Goal: Task Accomplishment & Management: Manage account settings

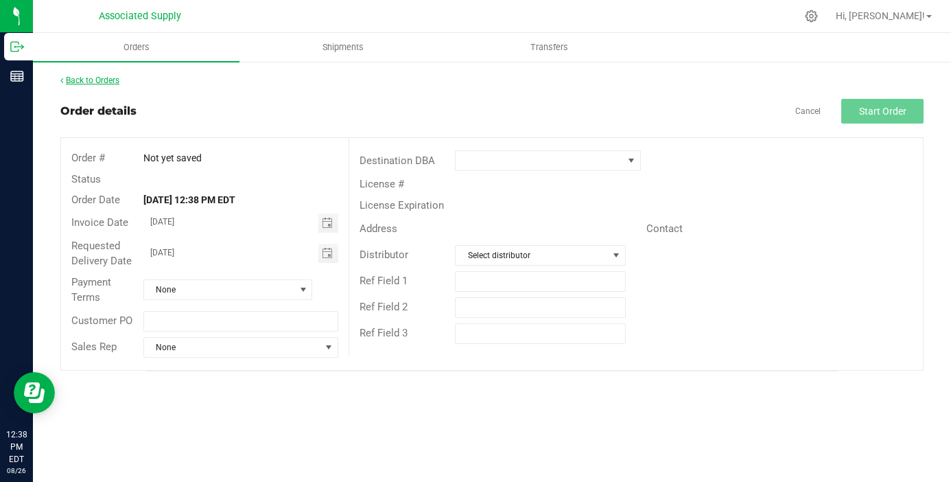
click at [98, 81] on link "Back to Orders" at bounding box center [89, 80] width 59 height 10
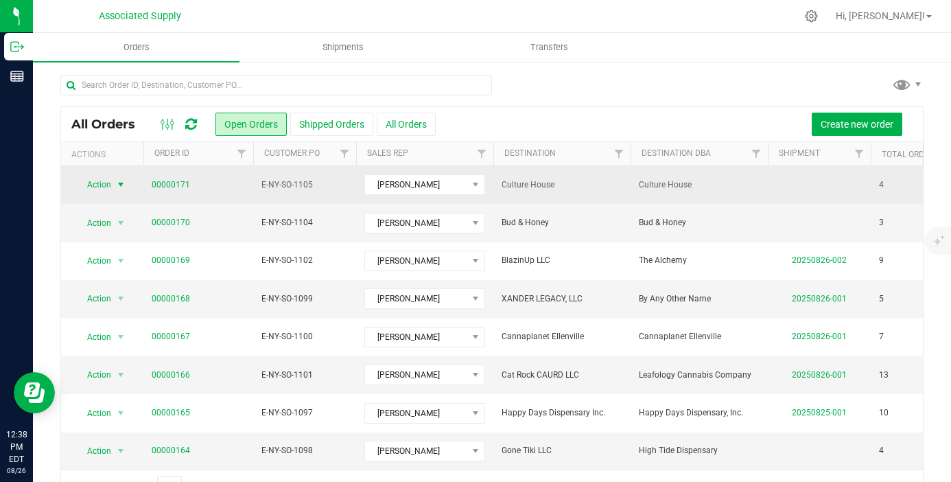
click at [119, 185] on span "select" at bounding box center [120, 184] width 11 height 11
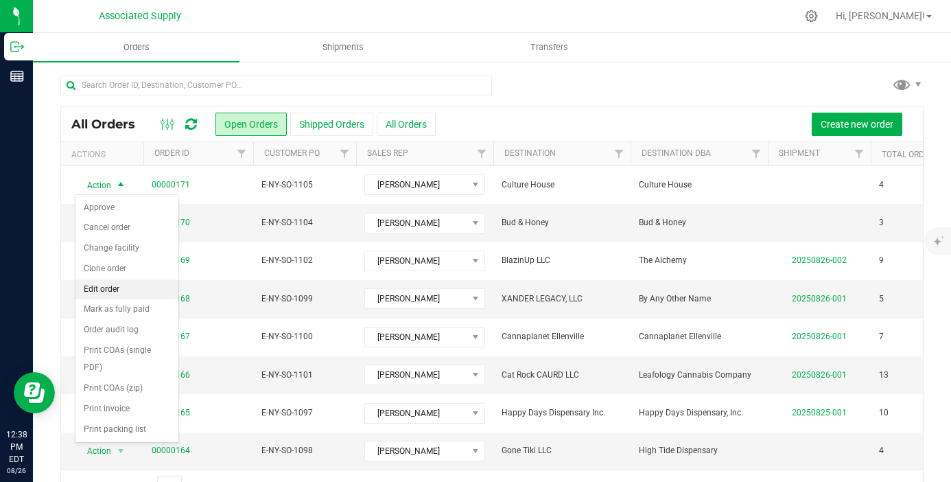
click at [117, 290] on li "Edit order" at bounding box center [126, 289] width 103 height 21
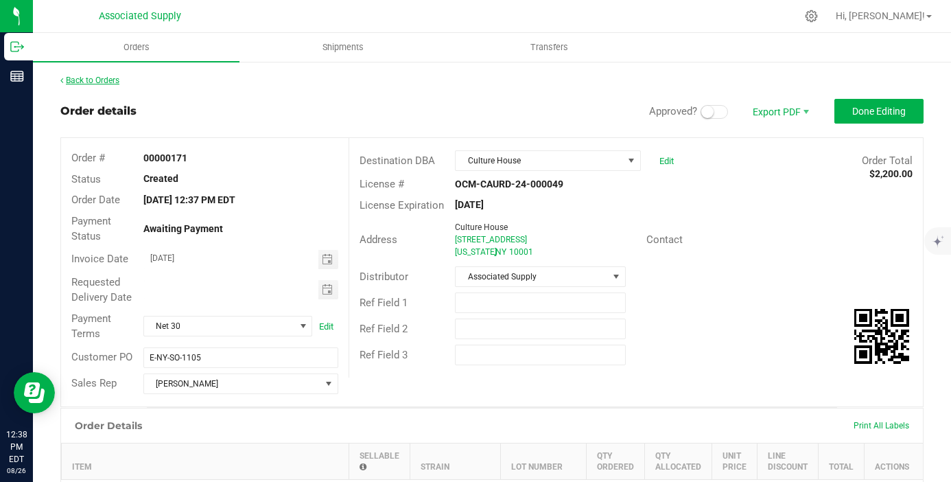
click at [91, 81] on link "Back to Orders" at bounding box center [89, 80] width 59 height 10
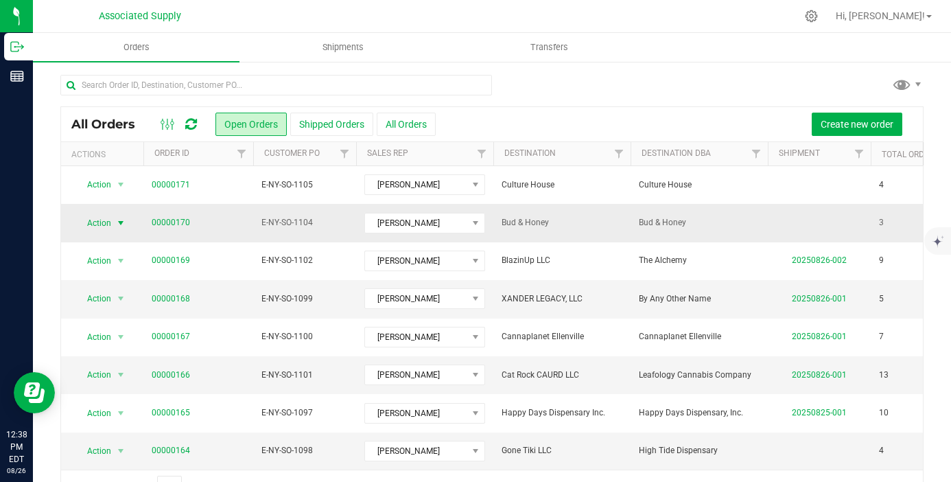
click at [117, 219] on span "select" at bounding box center [120, 223] width 11 height 11
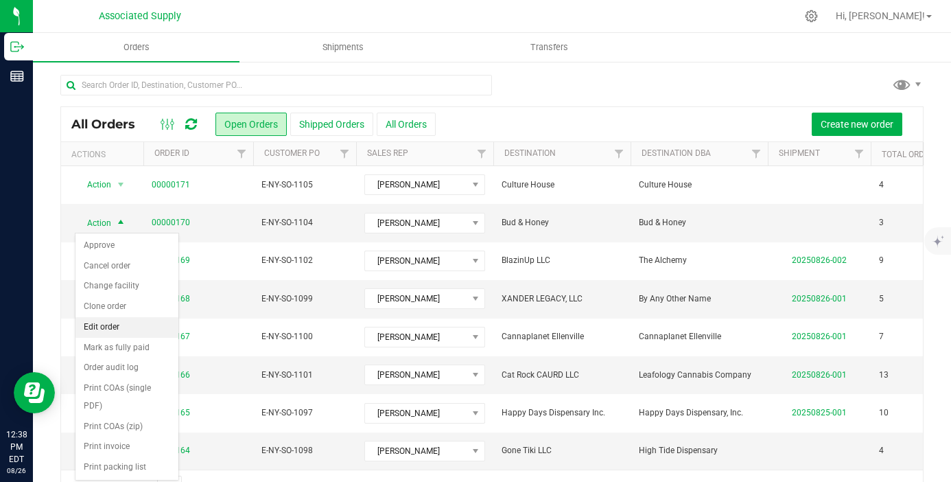
click at [114, 324] on li "Edit order" at bounding box center [126, 327] width 103 height 21
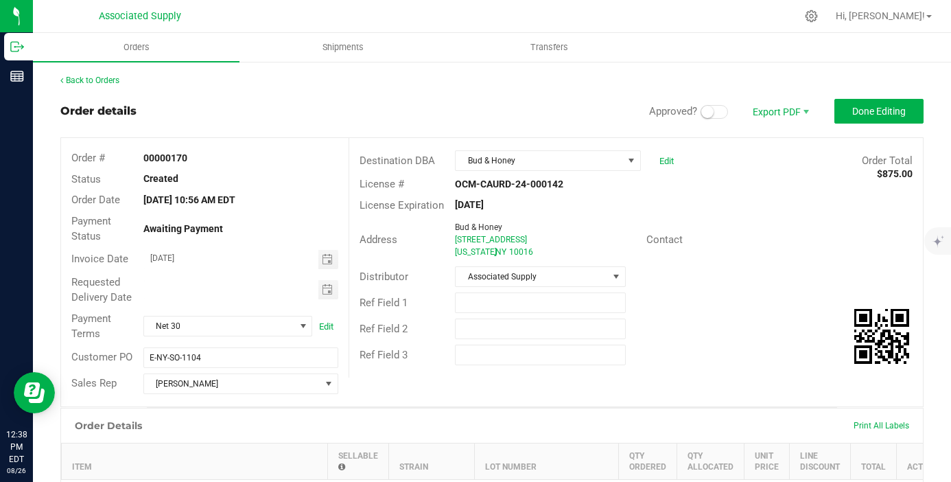
scroll to position [404, 0]
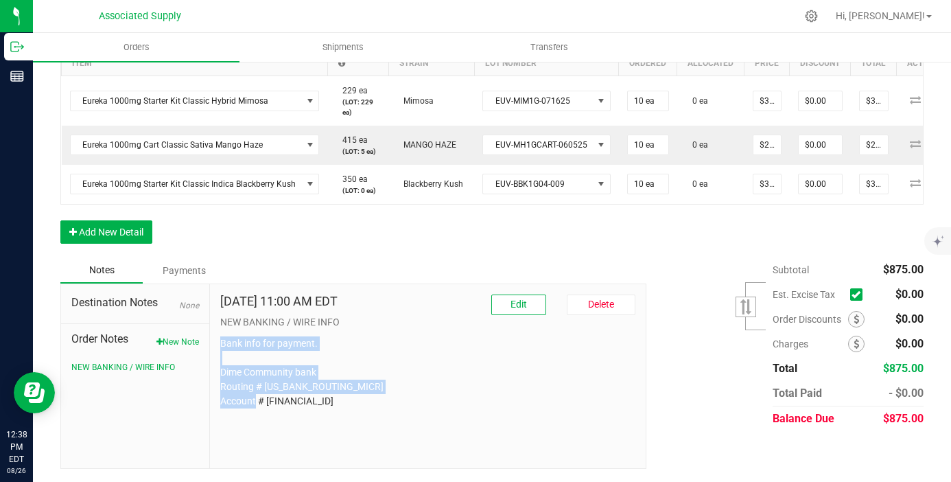
drag, startPoint x: 329, startPoint y: 402, endPoint x: 217, endPoint y: 349, distance: 124.6
click at [217, 349] on div "Aug 26, 2025 11:00 AM EDT Edit Delete NEW BANKING / WIRE INFO Bank info for pay…" at bounding box center [428, 376] width 436 height 184
copy p "Bank info for payment. Dime Community bank Routing # 021406667 Account # 500043…"
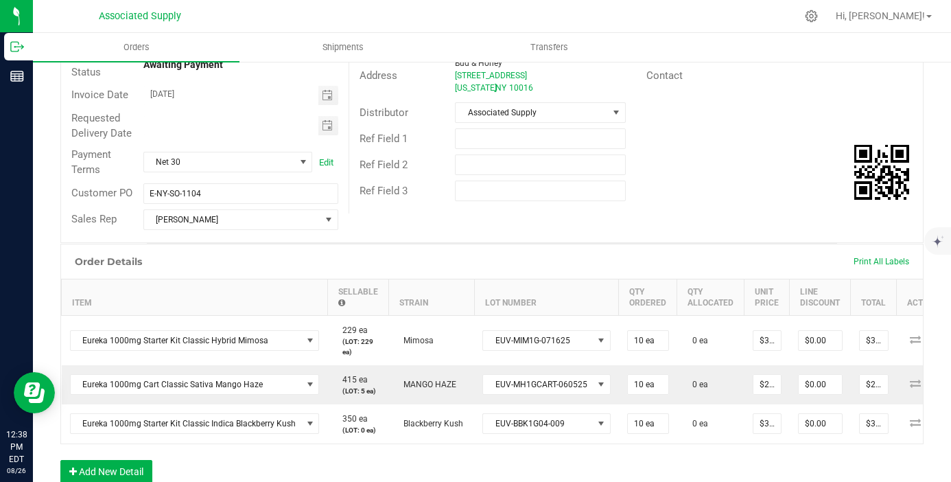
scroll to position [0, 0]
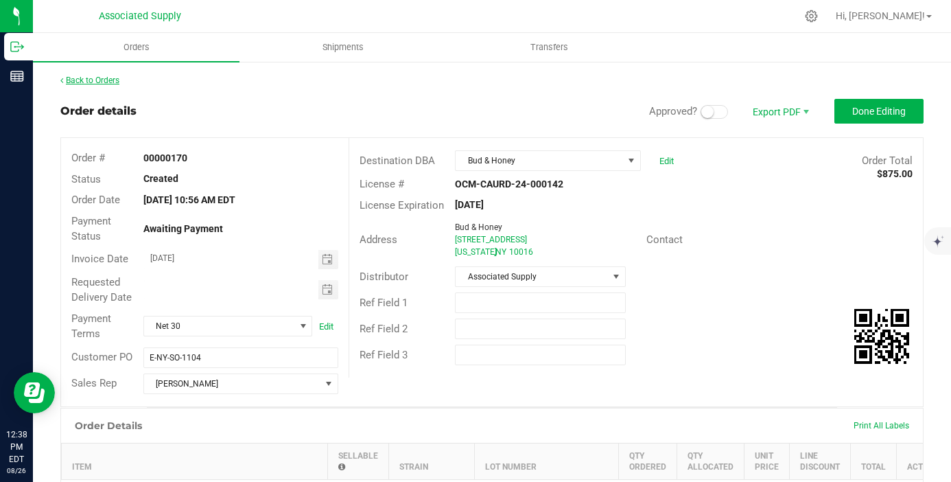
click at [99, 75] on link "Back to Orders" at bounding box center [89, 80] width 59 height 10
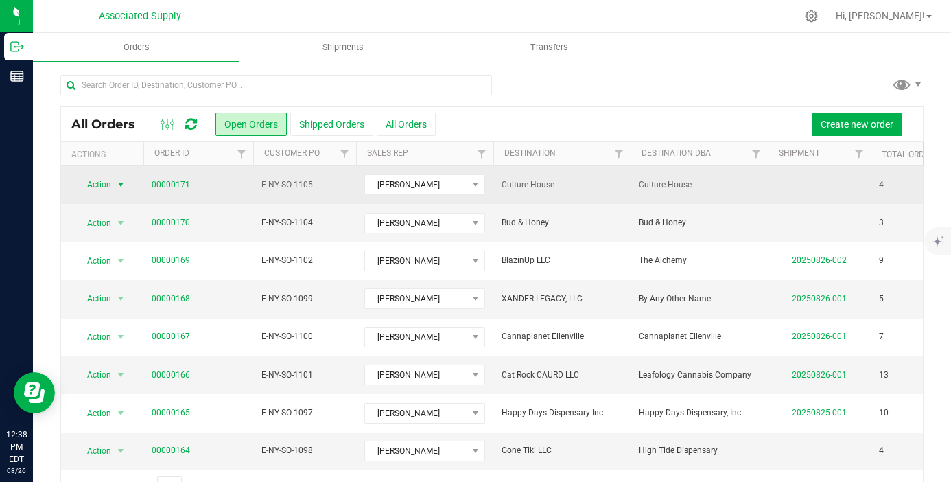
click at [122, 188] on span "select" at bounding box center [120, 184] width 11 height 11
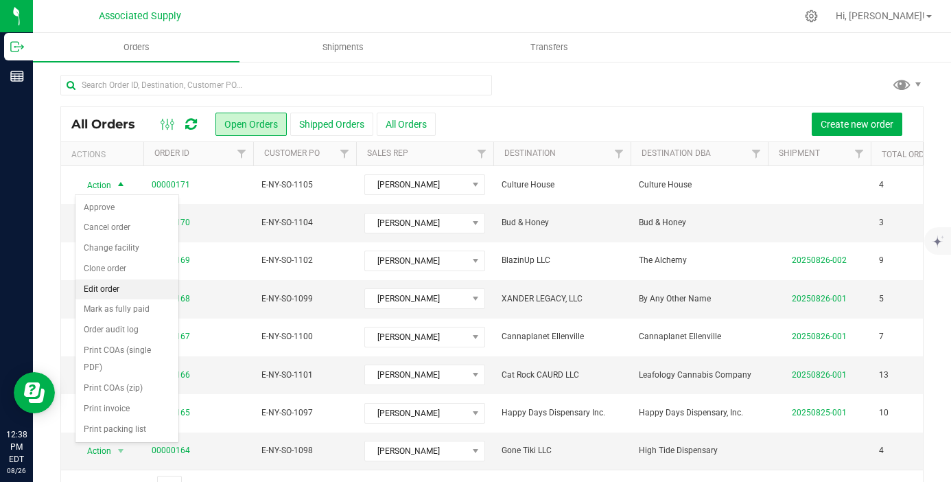
click at [131, 293] on li "Edit order" at bounding box center [126, 289] width 103 height 21
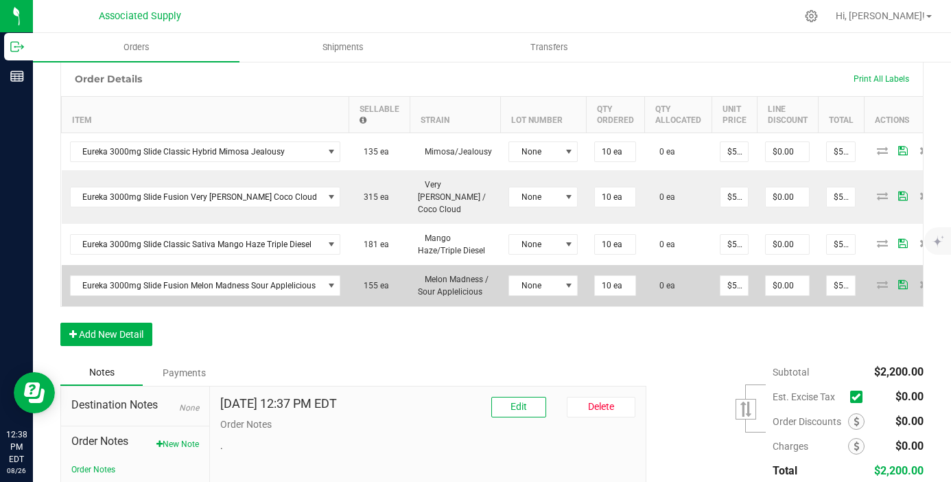
scroll to position [361, 0]
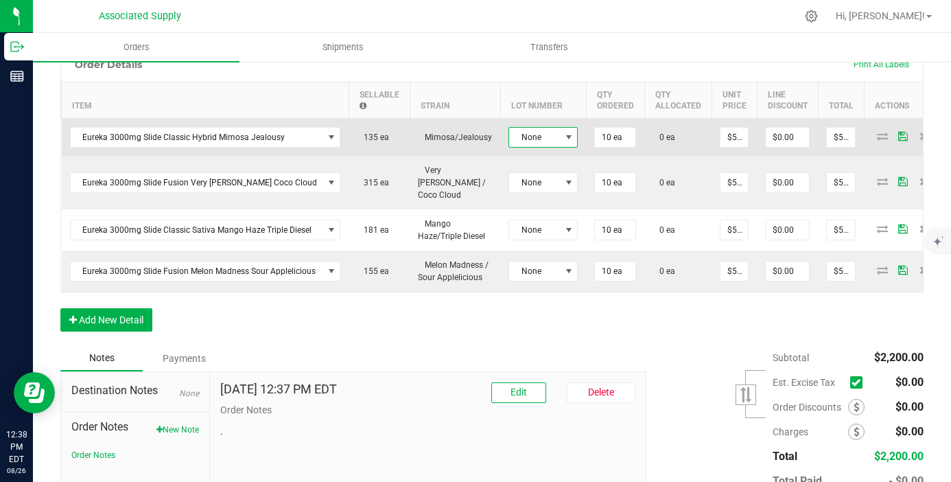
click at [533, 139] on span "None" at bounding box center [534, 137] width 51 height 19
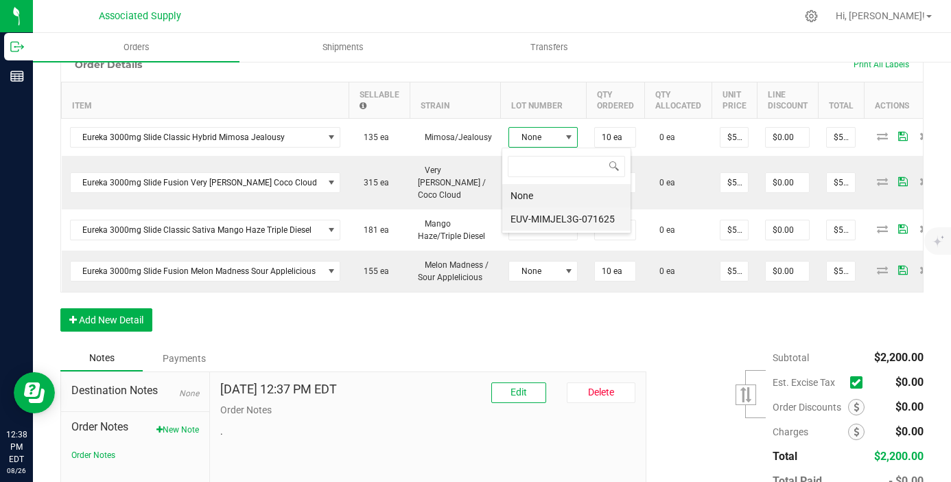
scroll to position [21, 69]
click at [548, 222] on li "EUV-MIMJEL3G-071625" at bounding box center [566, 218] width 128 height 23
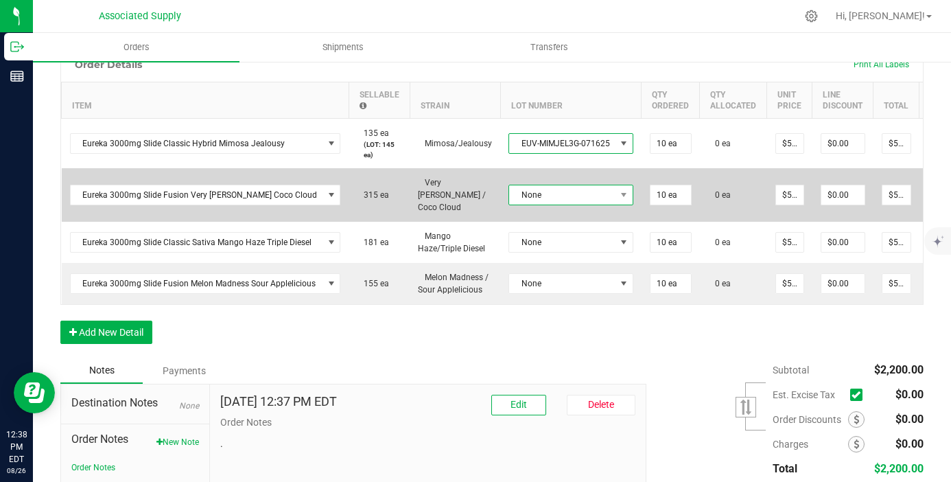
click at [545, 189] on td "None" at bounding box center [570, 195] width 141 height 54
click at [559, 185] on span "None" at bounding box center [562, 194] width 106 height 19
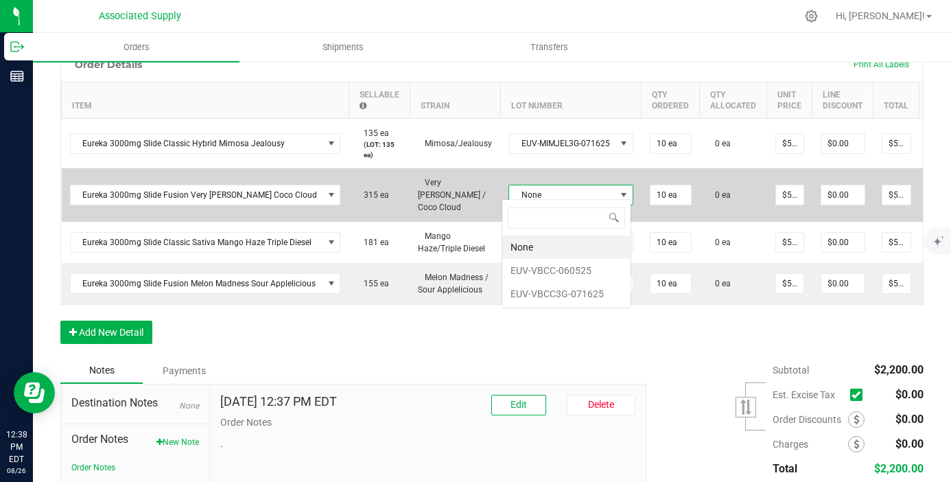
scroll to position [21, 124]
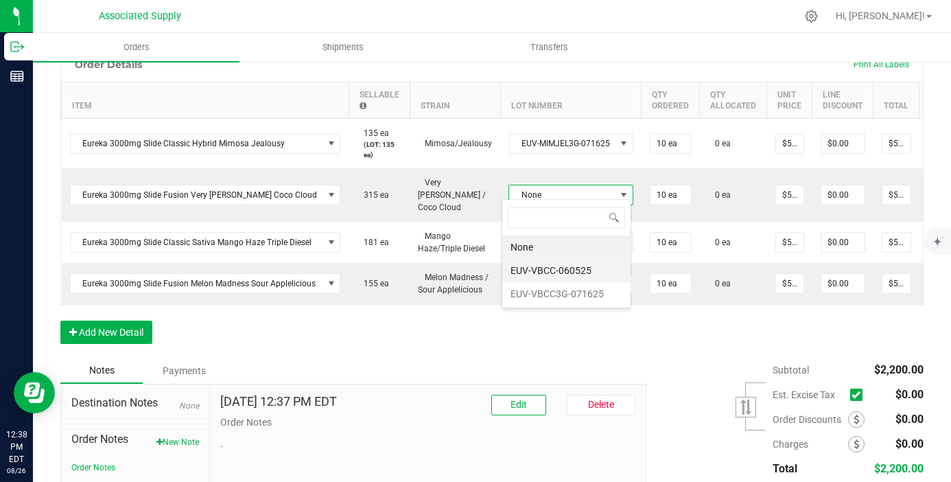
click at [568, 275] on li "EUV-VBCC-060525" at bounding box center [566, 270] width 128 height 23
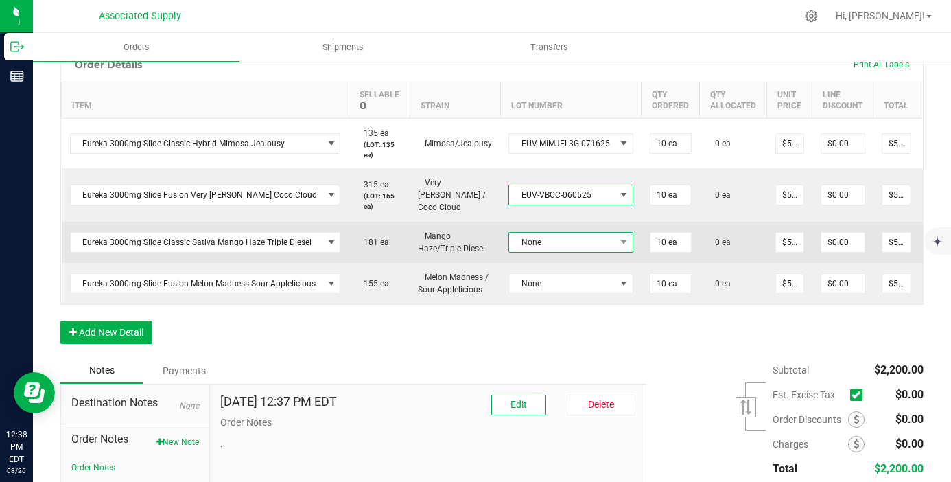
click at [565, 233] on span "None" at bounding box center [562, 242] width 106 height 19
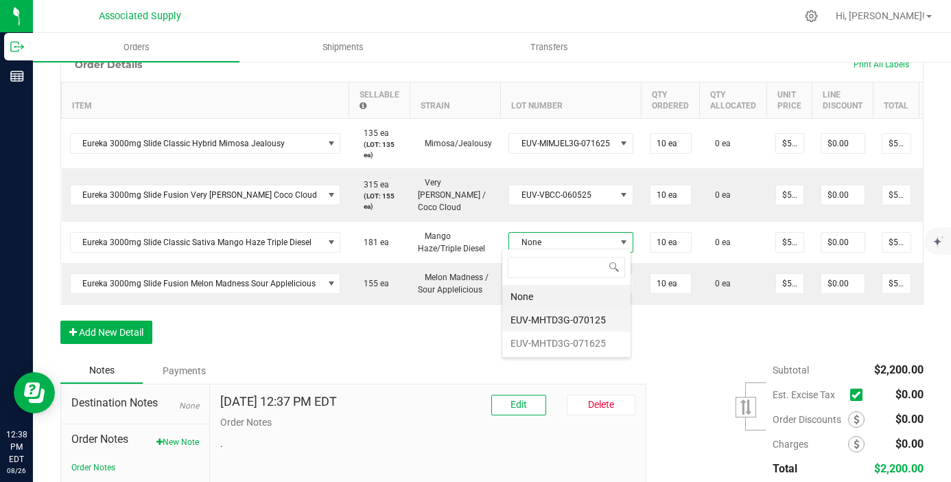
click at [557, 323] on li "EUV-MHTD3G-070125" at bounding box center [566, 319] width 128 height 23
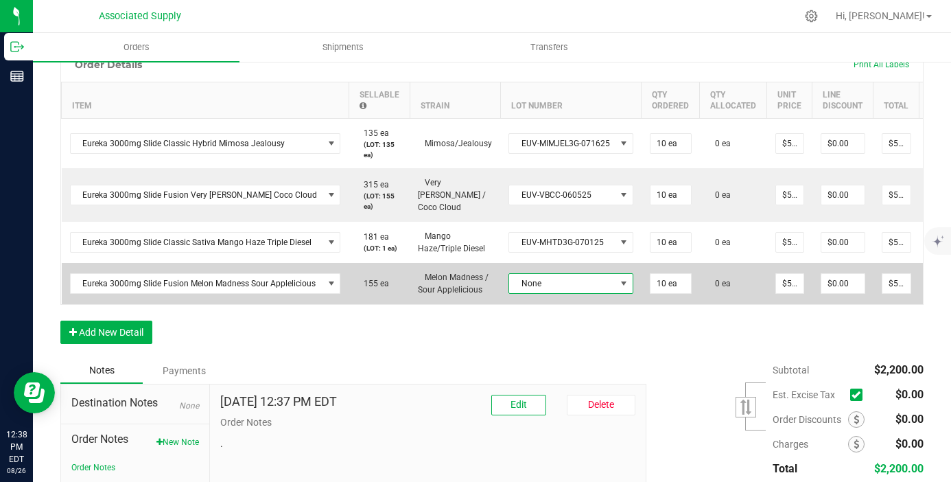
click at [567, 285] on span "None" at bounding box center [562, 283] width 106 height 19
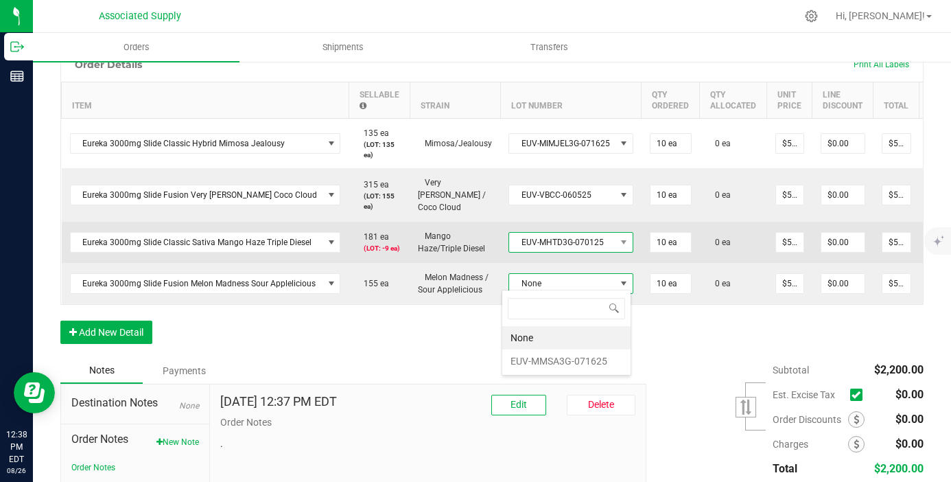
click at [564, 244] on span "EUV-MHTD3G-070125" at bounding box center [562, 242] width 106 height 19
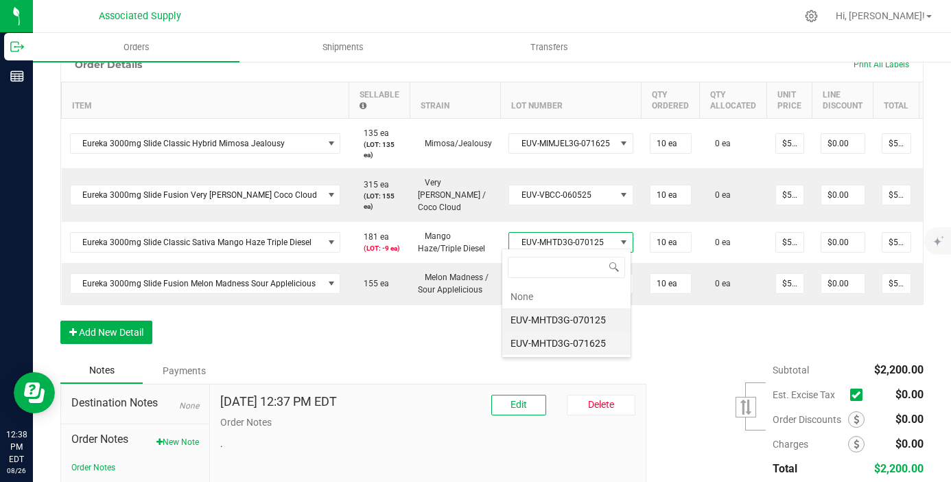
click at [570, 339] on li "EUV-MHTD3G-071625" at bounding box center [566, 342] width 128 height 23
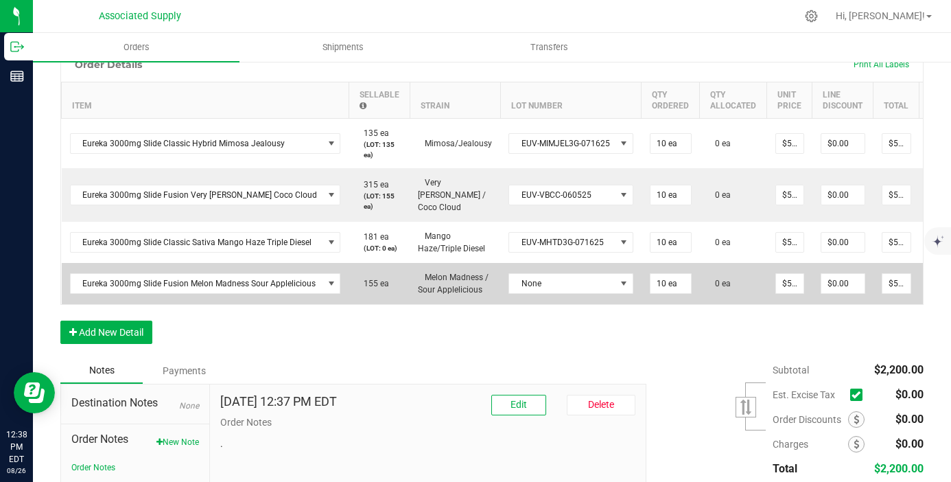
click at [565, 291] on td "None" at bounding box center [570, 283] width 141 height 41
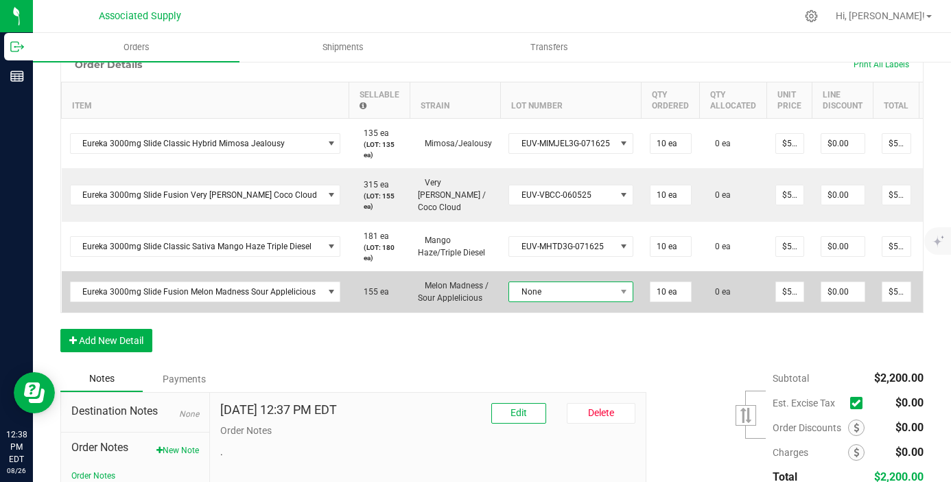
click at [565, 283] on span "None" at bounding box center [562, 291] width 106 height 19
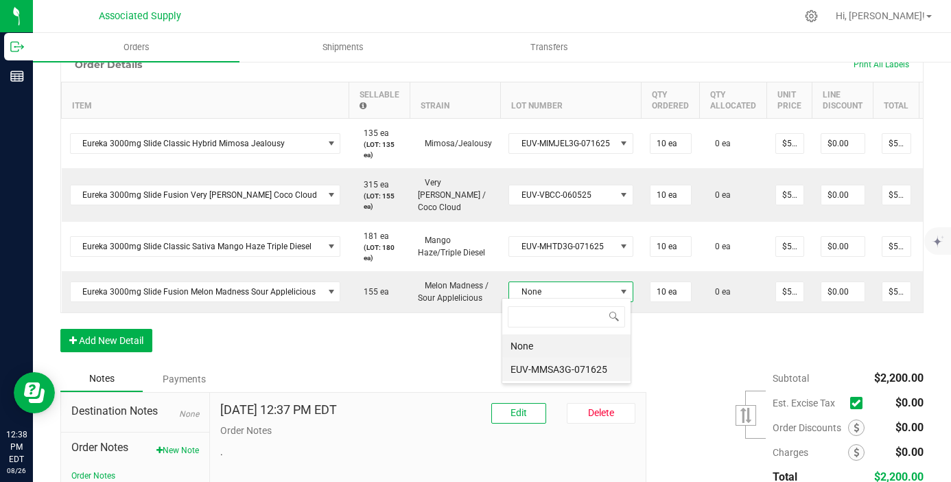
click at [574, 368] on li "EUV-MMSA3G-071625" at bounding box center [566, 369] width 128 height 23
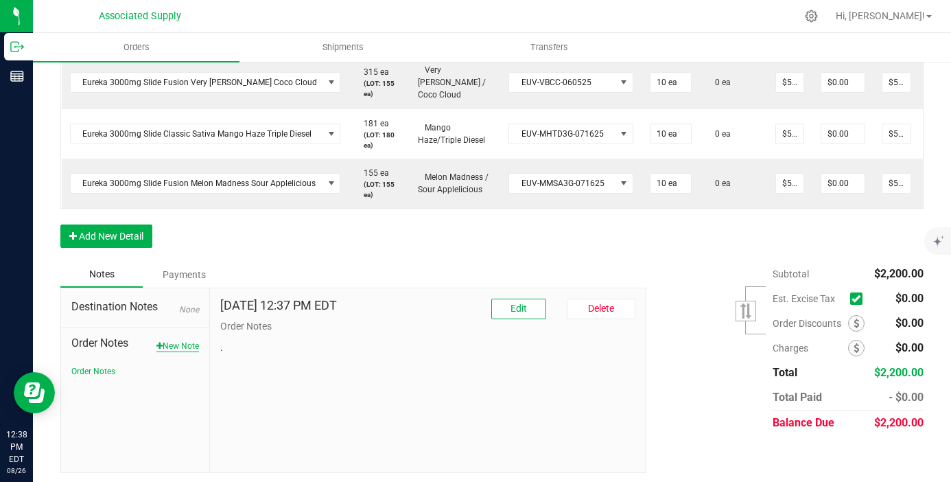
click at [182, 345] on button "New Note" at bounding box center [177, 346] width 43 height 12
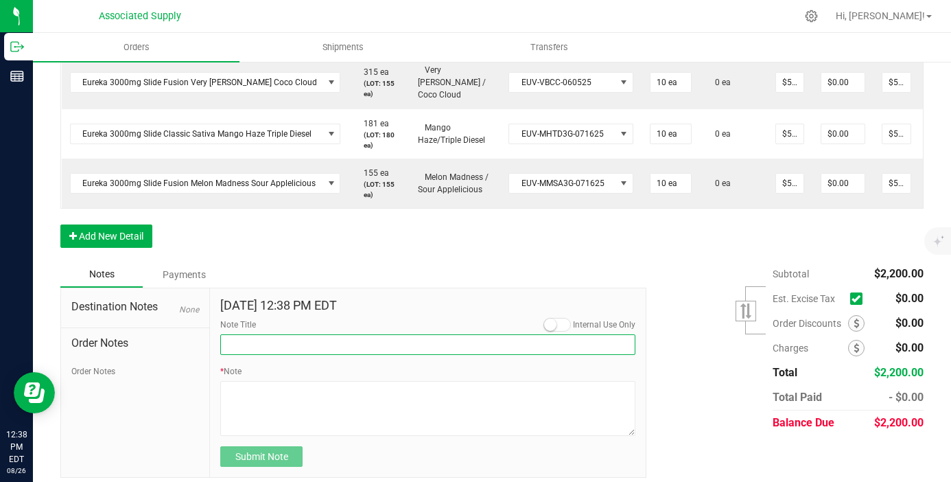
click at [260, 337] on input "Note Title" at bounding box center [427, 344] width 415 height 21
type input "NEW BANKING / WIRE INFO"
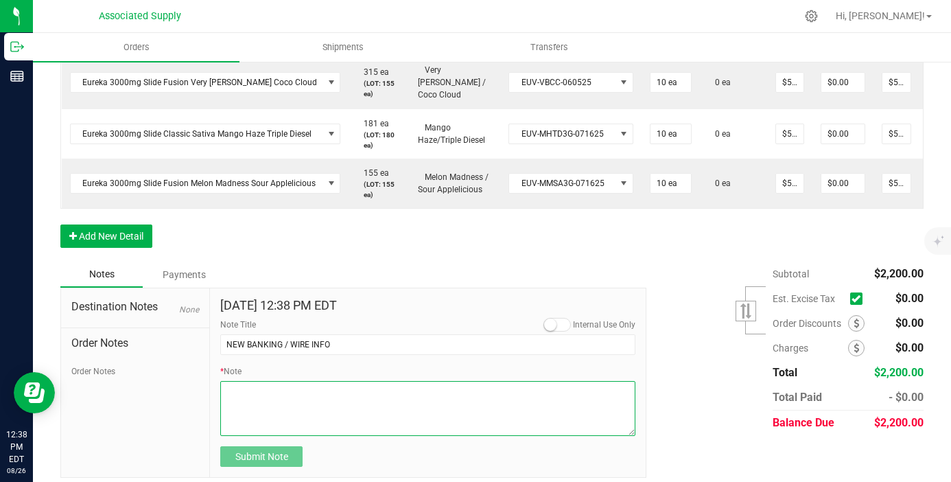
click at [260, 395] on textarea "* Note" at bounding box center [427, 408] width 415 height 55
paste textarea "Bank info for payment. Dime Community bank Routing # 021406667 Account # 500043…"
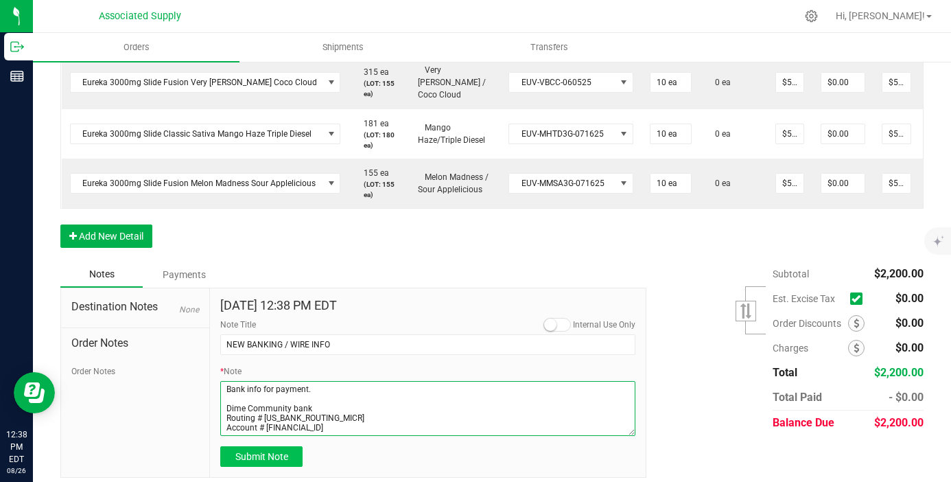
type textarea "Bank info for payment. Dime Community bank Routing # 021406667 Account # 500043…"
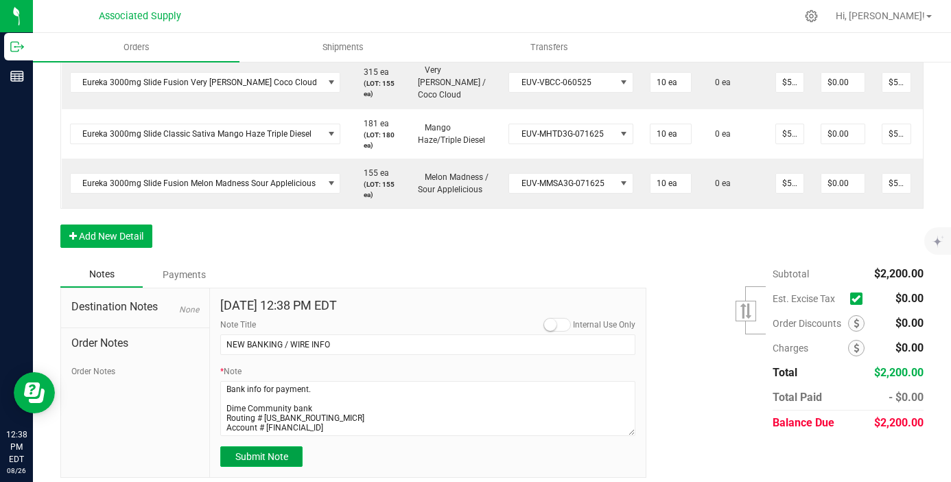
click at [266, 451] on span "Submit Note" at bounding box center [261, 456] width 53 height 11
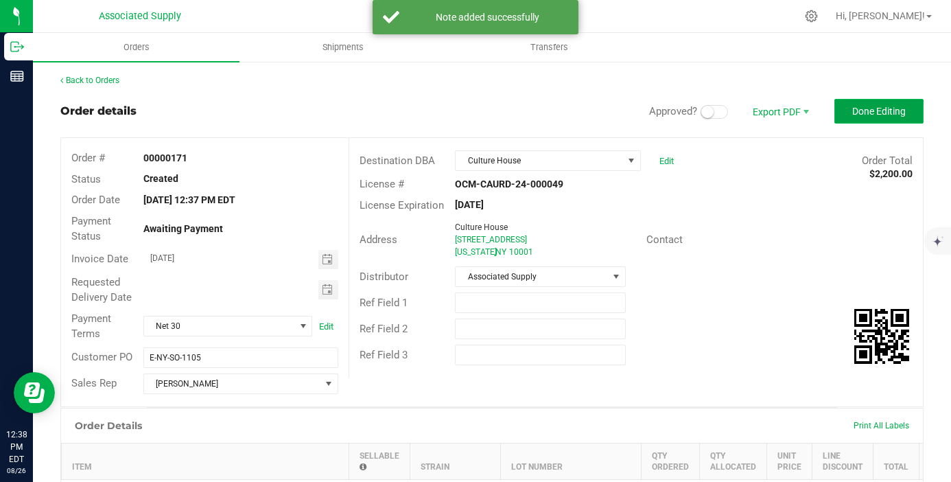
click at [882, 109] on span "Done Editing" at bounding box center [879, 111] width 54 height 11
